Goal: Task Accomplishment & Management: Manage account settings

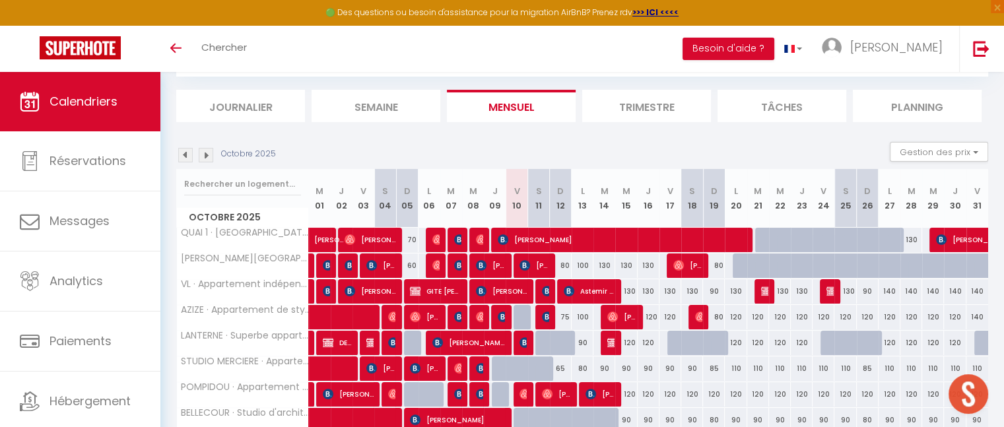
click at [207, 154] on img at bounding box center [206, 155] width 15 height 15
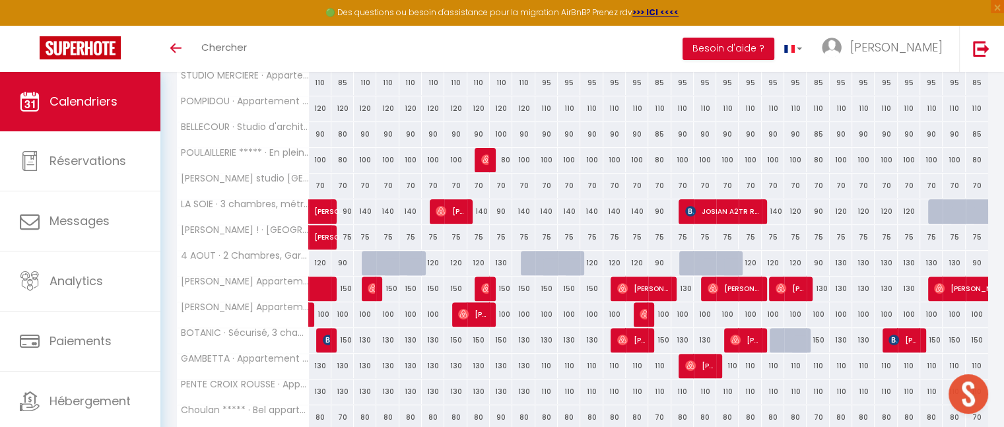
scroll to position [401, 0]
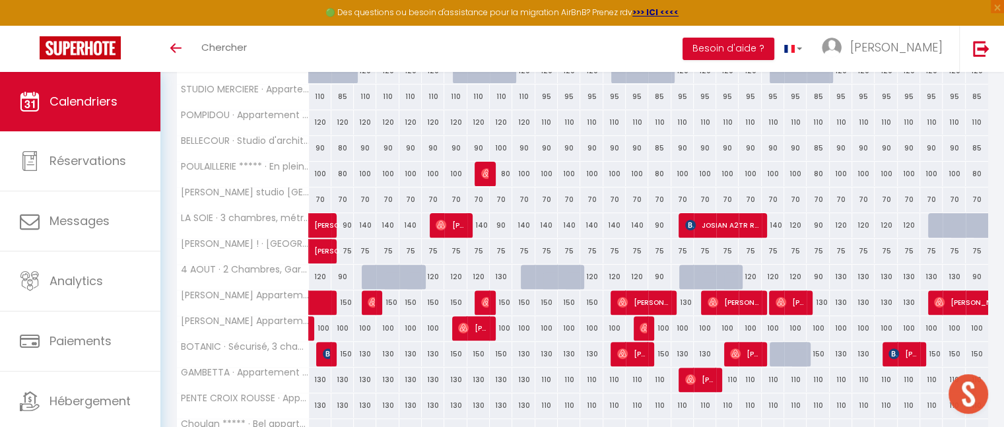
click at [367, 199] on div "70" at bounding box center [365, 199] width 22 height 24
type input "70"
type input "Lun 03 Novembre 2025"
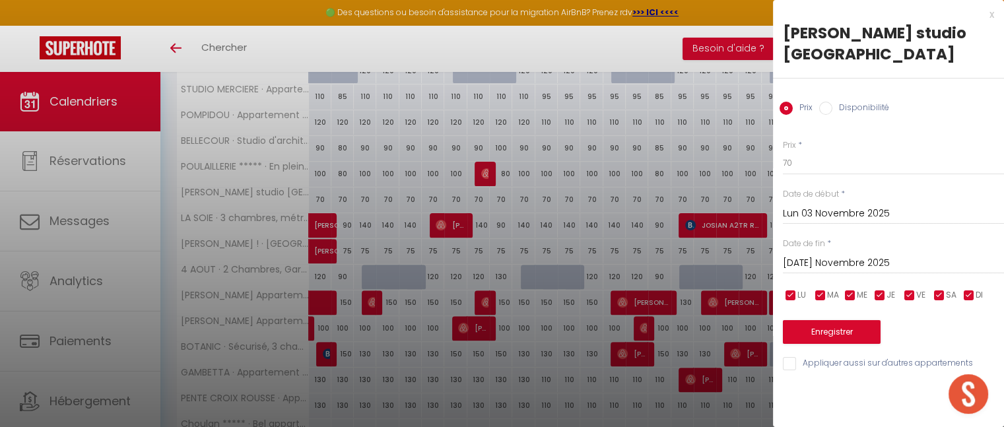
click at [821, 273] on div "[DATE] Novembre 2025 < [DATE] > Dim Lun Mar Mer Jeu Ven Sam 1 2 3 4 5 6 7 8 9 1…" at bounding box center [893, 262] width 221 height 24
click at [812, 272] on input "[DATE] Novembre 2025" at bounding box center [893, 263] width 221 height 17
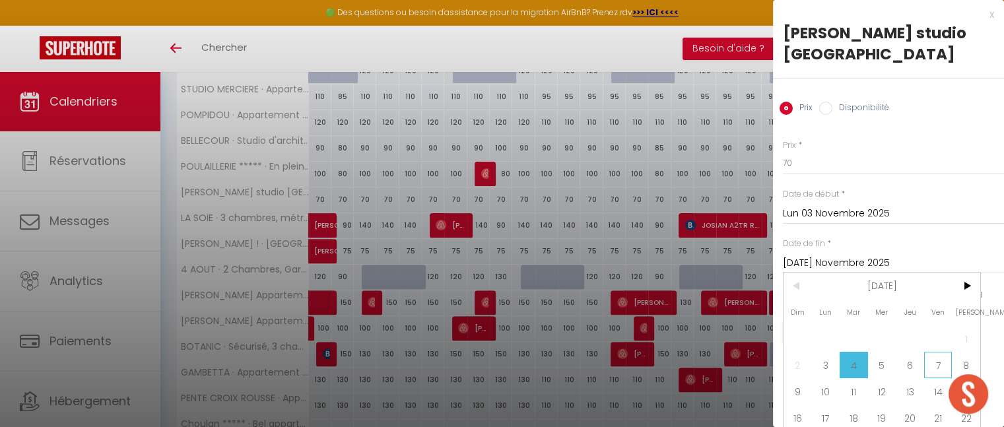
click at [934, 378] on span "7" at bounding box center [938, 365] width 28 height 26
type input "Ven 07 Novembre 2025"
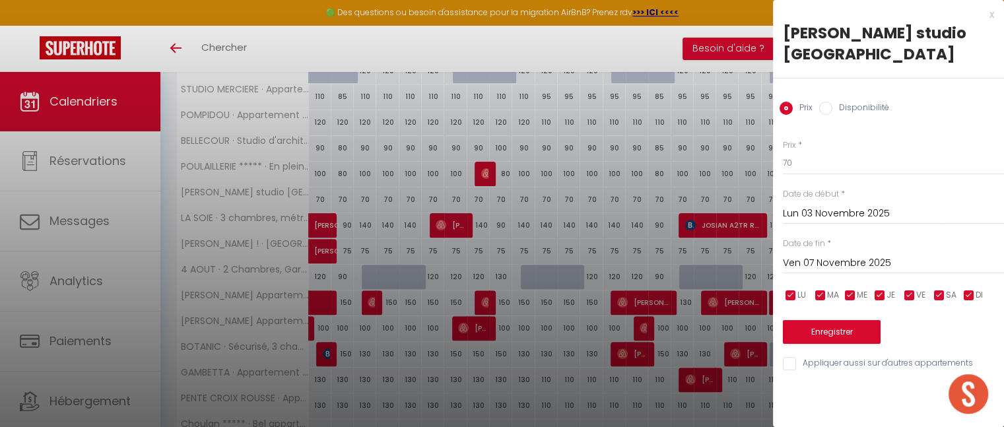
click at [824, 115] on input "Disponibilité" at bounding box center [825, 108] width 13 height 13
radio input "true"
radio input "false"
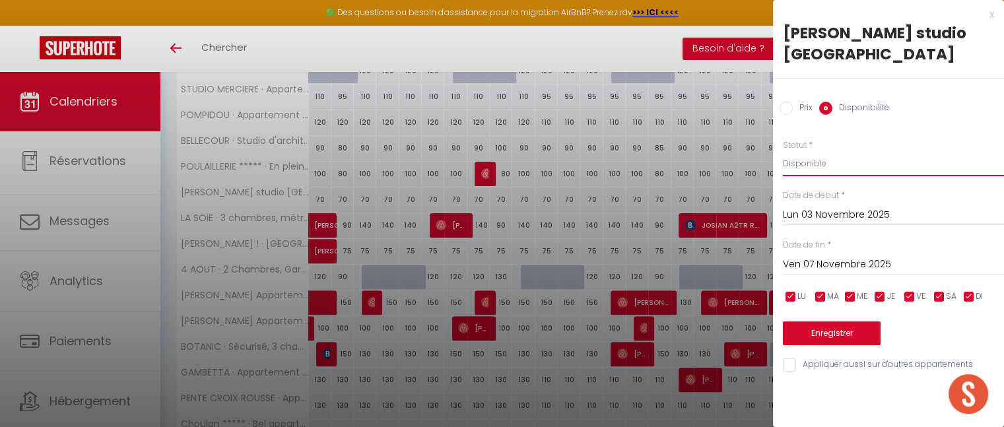
click at [827, 176] on select "Disponible Indisponible" at bounding box center [893, 163] width 221 height 25
select select "0"
click at [783, 172] on select "Disponible Indisponible" at bounding box center [893, 163] width 221 height 25
click at [836, 345] on button "Enregistrer" at bounding box center [832, 333] width 98 height 24
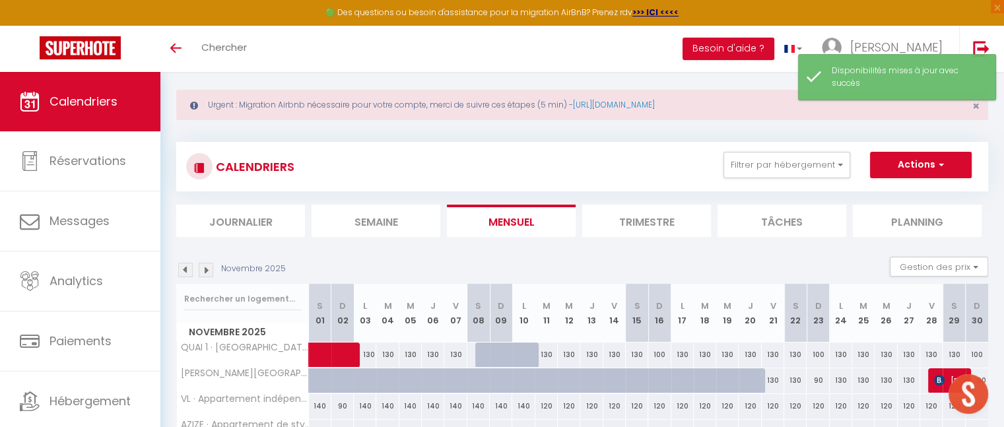
scroll to position [0, 0]
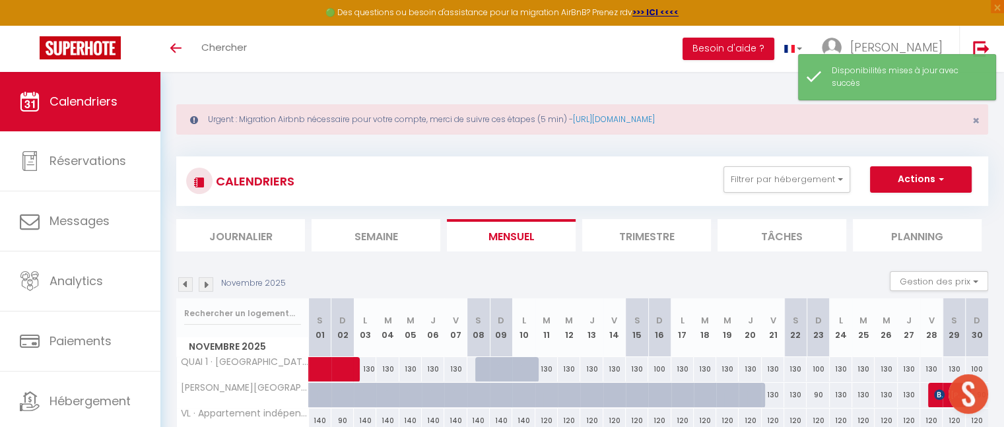
click at [204, 285] on img at bounding box center [206, 284] width 15 height 15
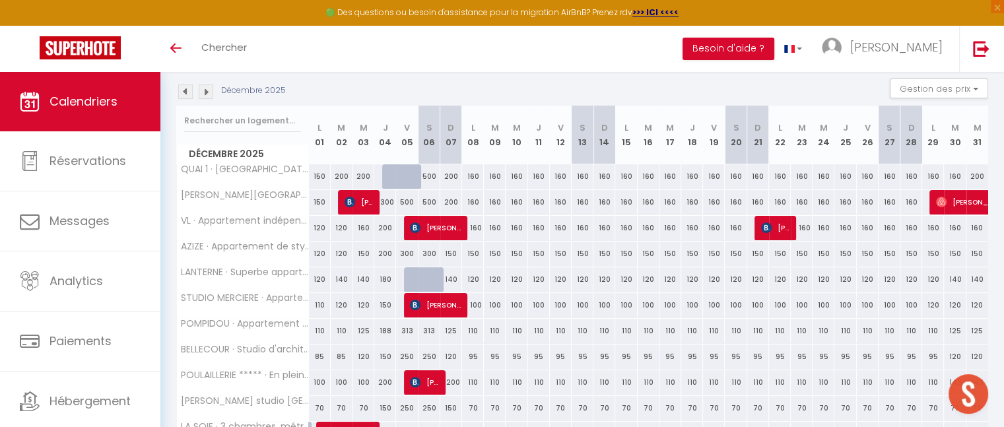
scroll to position [194, 0]
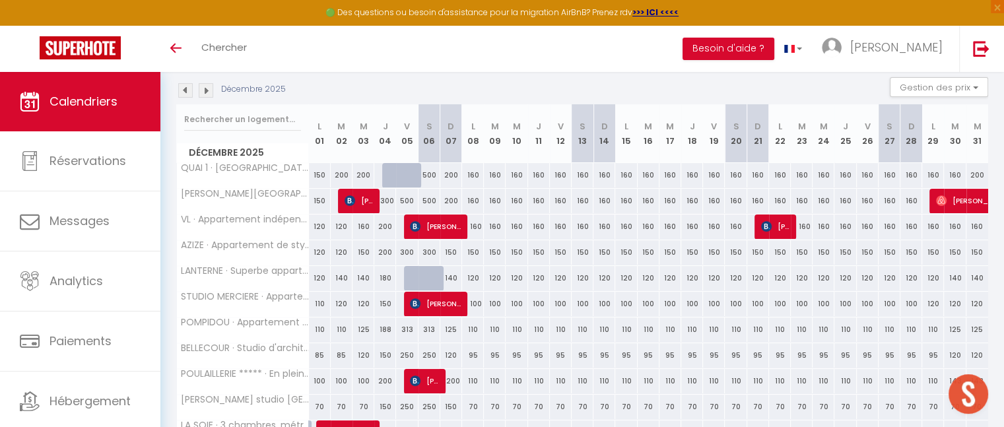
click at [319, 406] on div "70" at bounding box center [320, 407] width 22 height 24
select select "1"
type input "Lun 01 Décembre 2025"
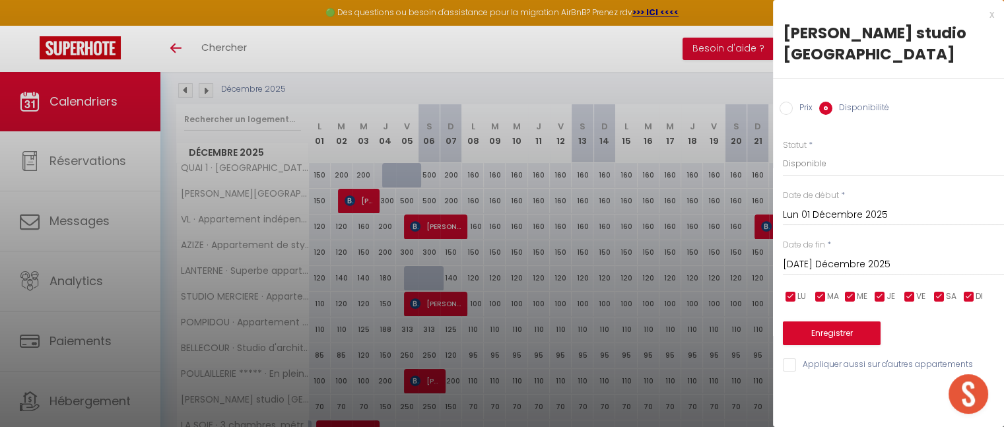
click at [853, 273] on input "[DATE] Décembre 2025" at bounding box center [893, 264] width 221 height 17
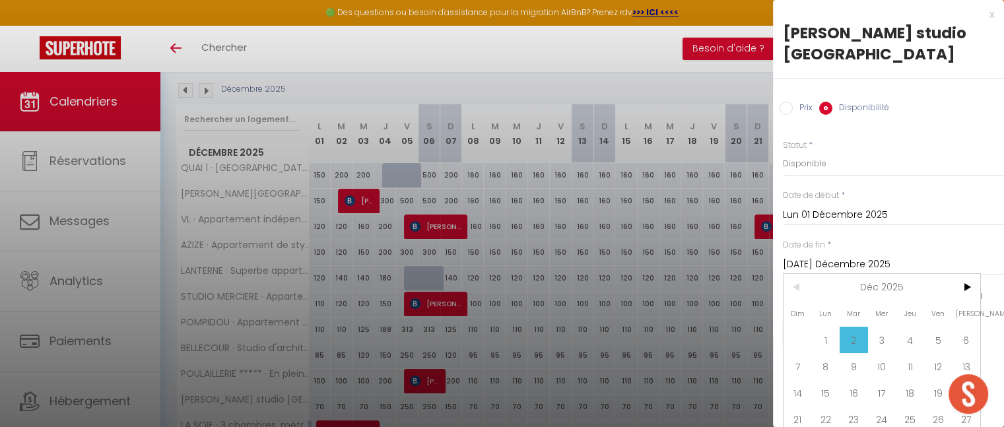
scroll to position [63, 5]
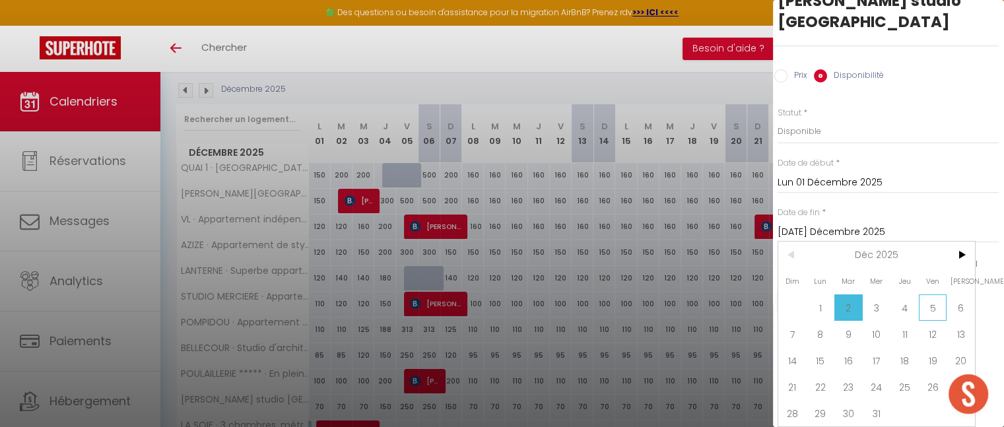
click at [929, 298] on span "5" at bounding box center [933, 307] width 28 height 26
type input "Ven 05 Décembre 2025"
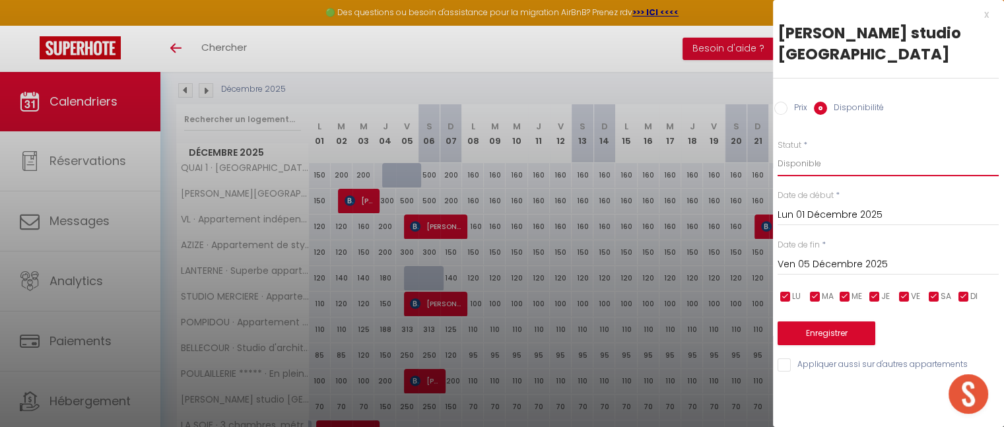
click at [816, 176] on select "Disponible Indisponible" at bounding box center [887, 163] width 221 height 25
select select "0"
click at [777, 172] on select "Disponible Indisponible" at bounding box center [887, 163] width 221 height 25
click at [834, 345] on button "Enregistrer" at bounding box center [826, 333] width 98 height 24
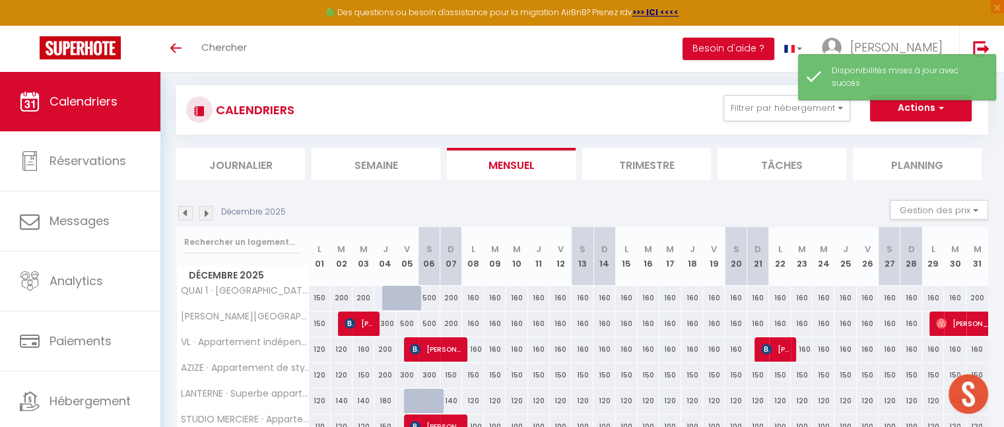
scroll to position [194, 0]
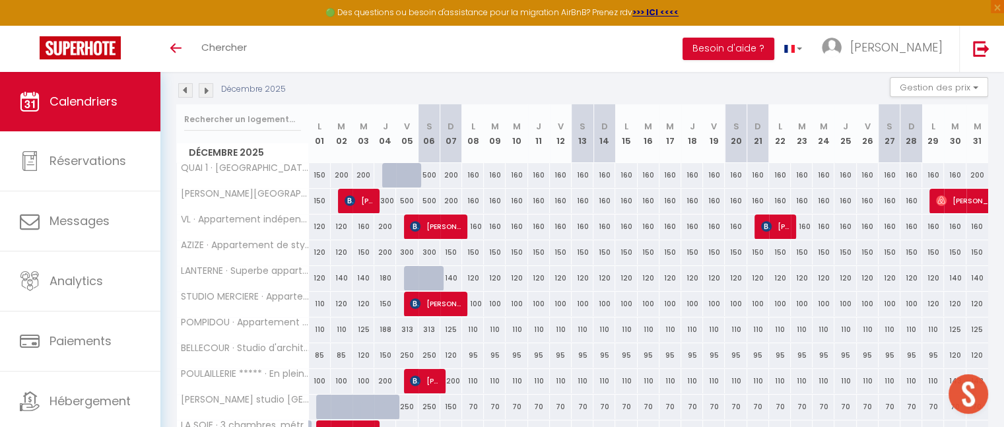
click at [183, 86] on img at bounding box center [185, 90] width 15 height 15
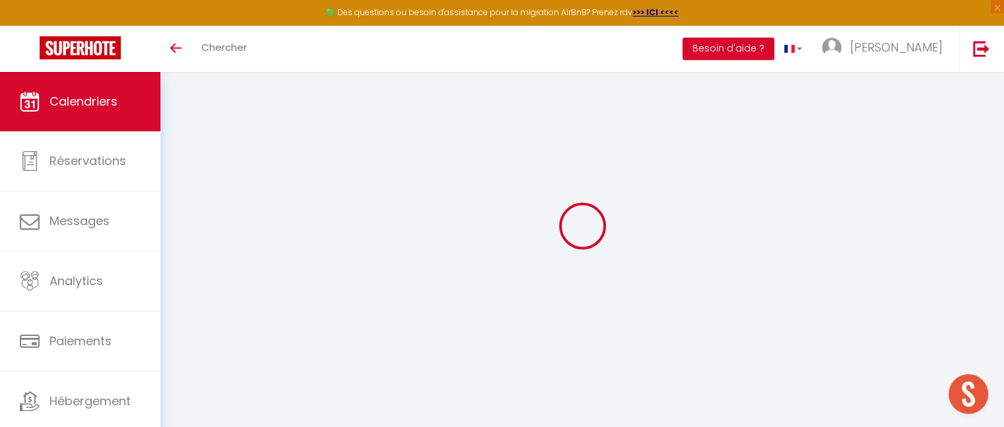
scroll to position [71, 0]
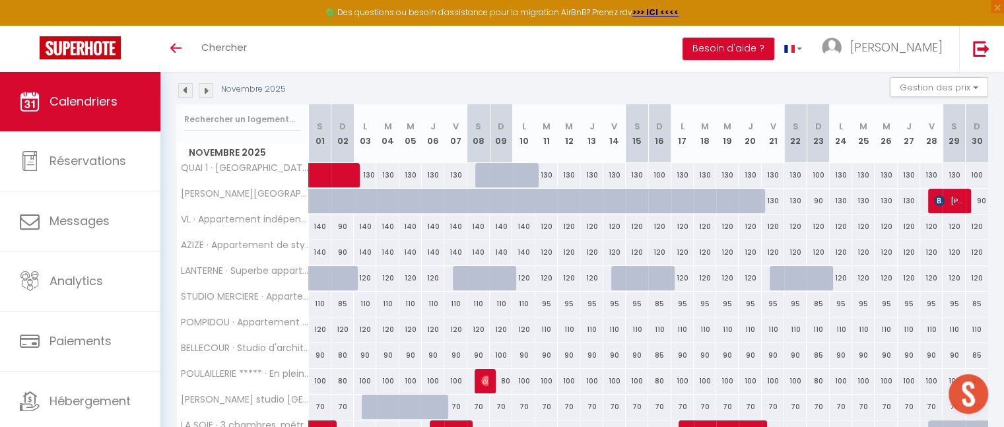
click at [185, 92] on img at bounding box center [185, 90] width 15 height 15
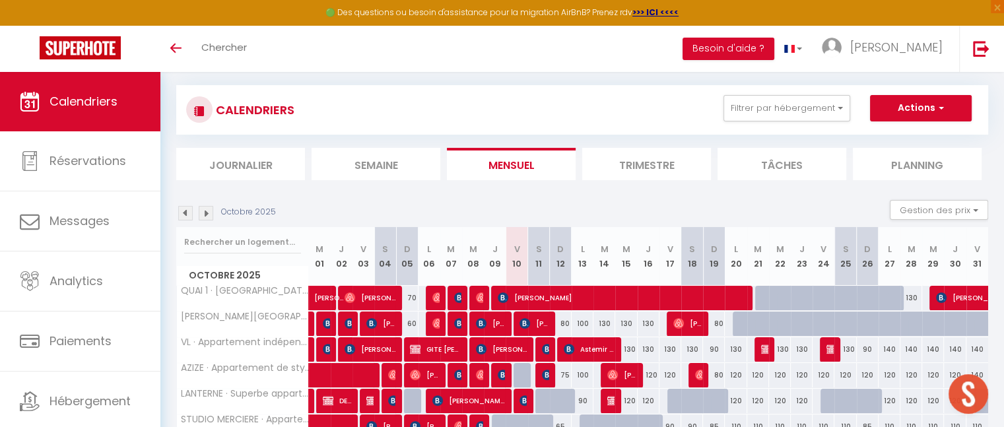
scroll to position [194, 0]
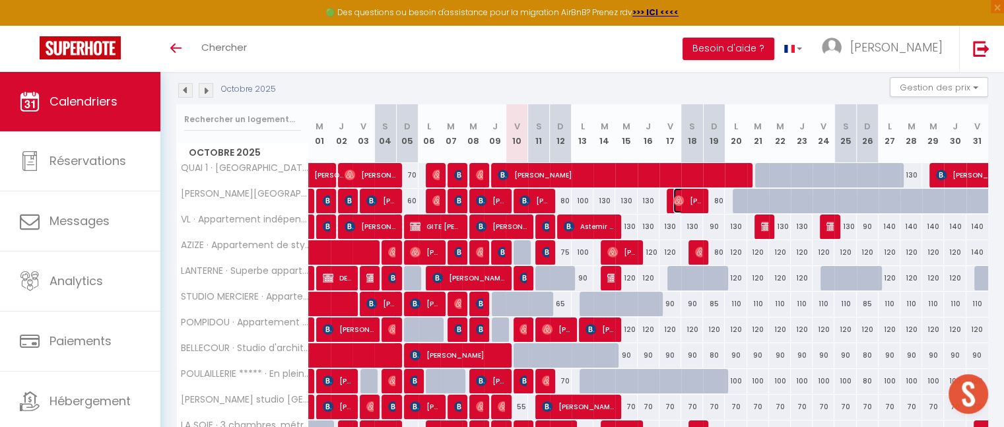
click at [689, 207] on span "[PERSON_NAME]" at bounding box center [687, 200] width 29 height 25
select select "OK"
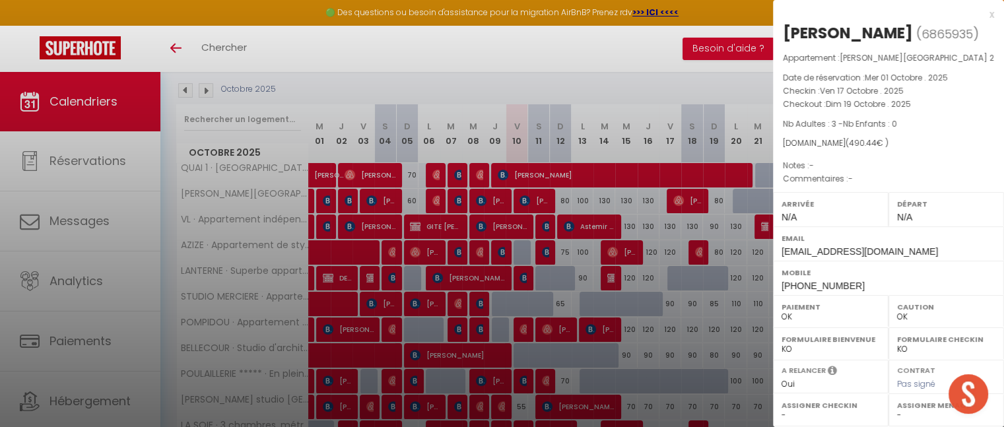
click at [982, 15] on div "x" at bounding box center [883, 15] width 221 height 16
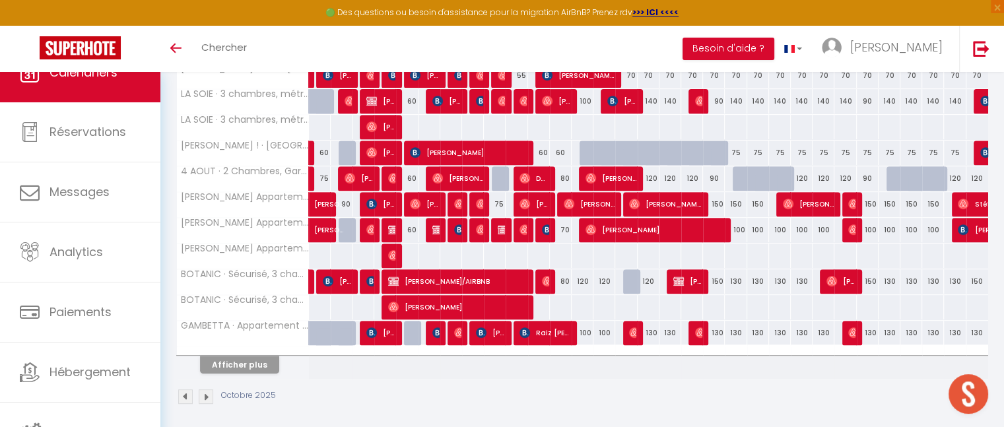
scroll to position [527, 0]
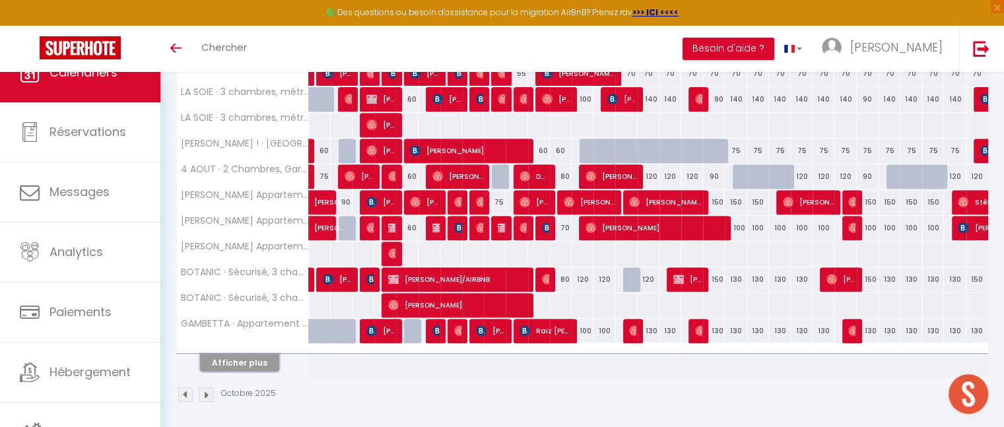
click at [231, 360] on button "Afficher plus" at bounding box center [239, 363] width 79 height 18
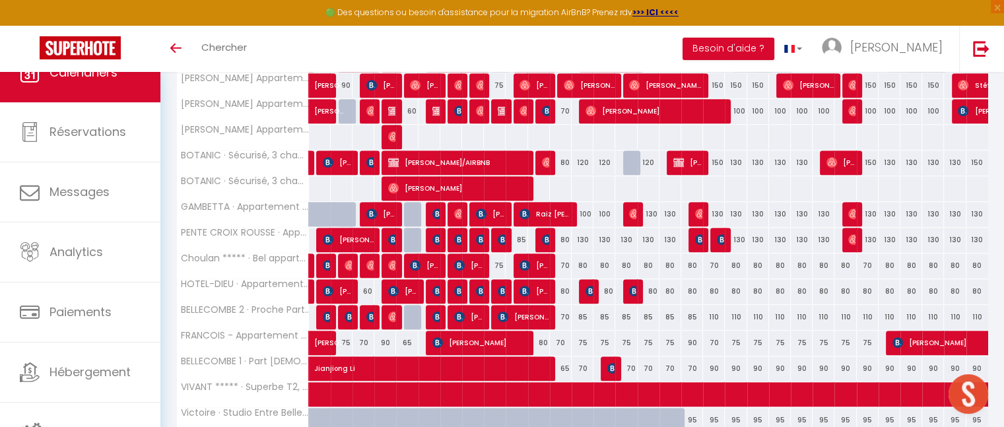
scroll to position [644, 0]
click at [692, 286] on div "80" at bounding box center [692, 291] width 22 height 24
select select "1"
type input "Sam 18 Octobre 2025"
type input "Dim 19 Octobre 2025"
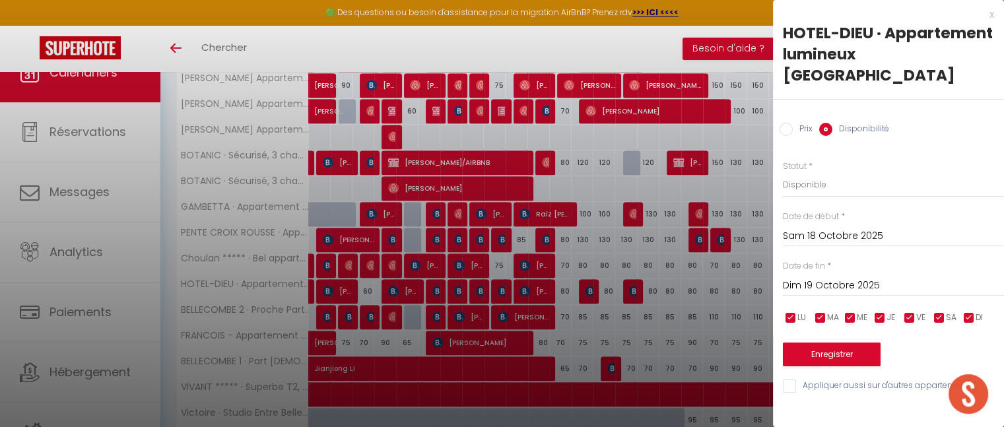
click at [847, 234] on input "Sam 18 Octobre 2025" at bounding box center [893, 236] width 221 height 17
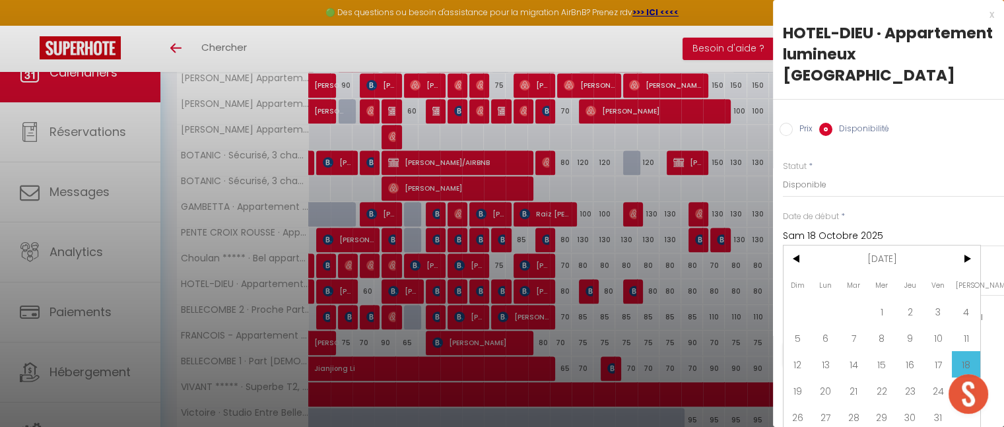
scroll to position [13, 0]
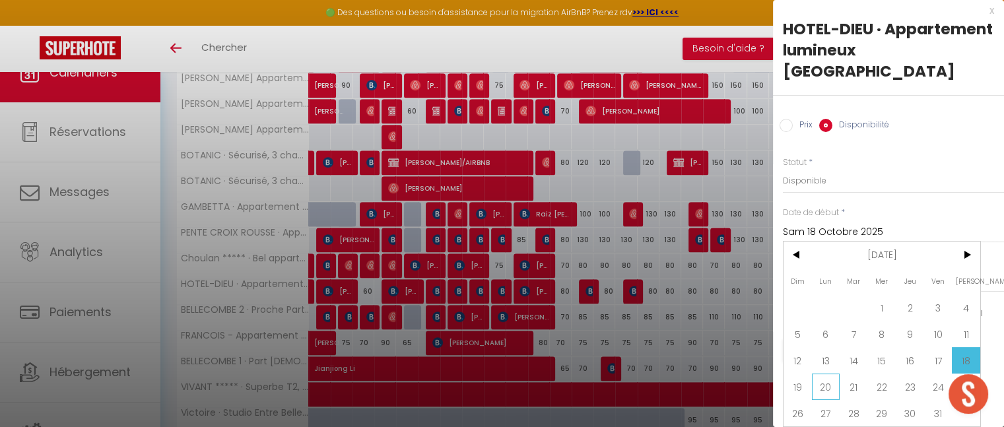
click at [830, 377] on span "20" at bounding box center [826, 387] width 28 height 26
type input "Lun 20 Octobre 2025"
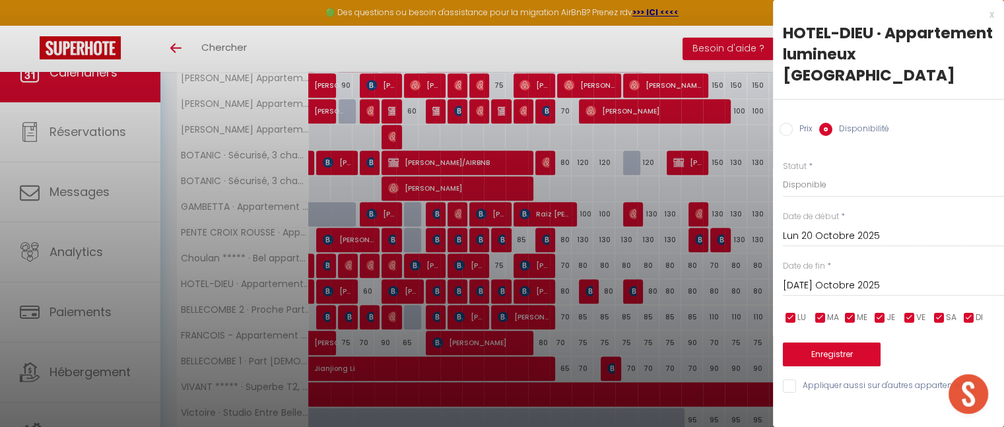
scroll to position [0, 0]
click at [863, 294] on input "[DATE] Octobre 2025" at bounding box center [893, 285] width 221 height 17
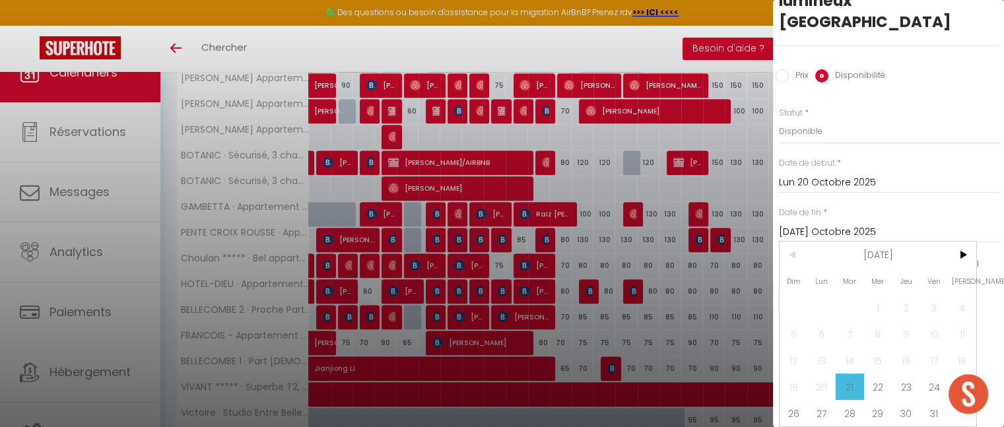
scroll to position [63, 5]
click at [929, 379] on span "24" at bounding box center [933, 387] width 28 height 26
type input "Ven 24 Octobre 2025"
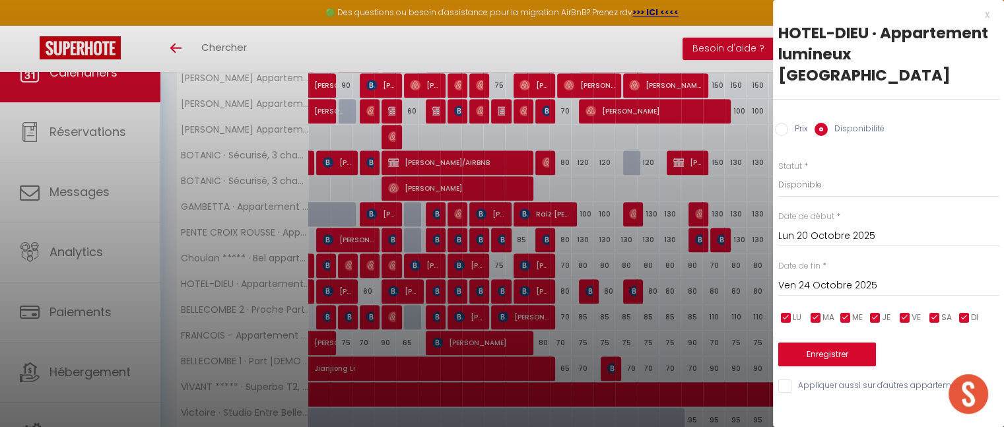
scroll to position [0, 5]
click at [814, 189] on select "Disponible Indisponible" at bounding box center [888, 184] width 221 height 25
select select "0"
click at [778, 172] on select "Disponible Indisponible" at bounding box center [888, 184] width 221 height 25
click at [826, 353] on button "Enregistrer" at bounding box center [827, 354] width 98 height 24
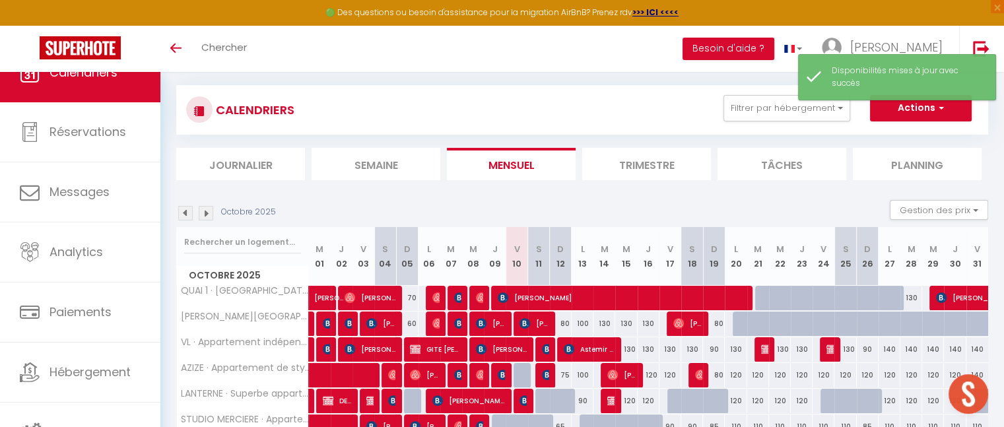
scroll to position [527, 0]
